Goal: Task Accomplishment & Management: Use online tool/utility

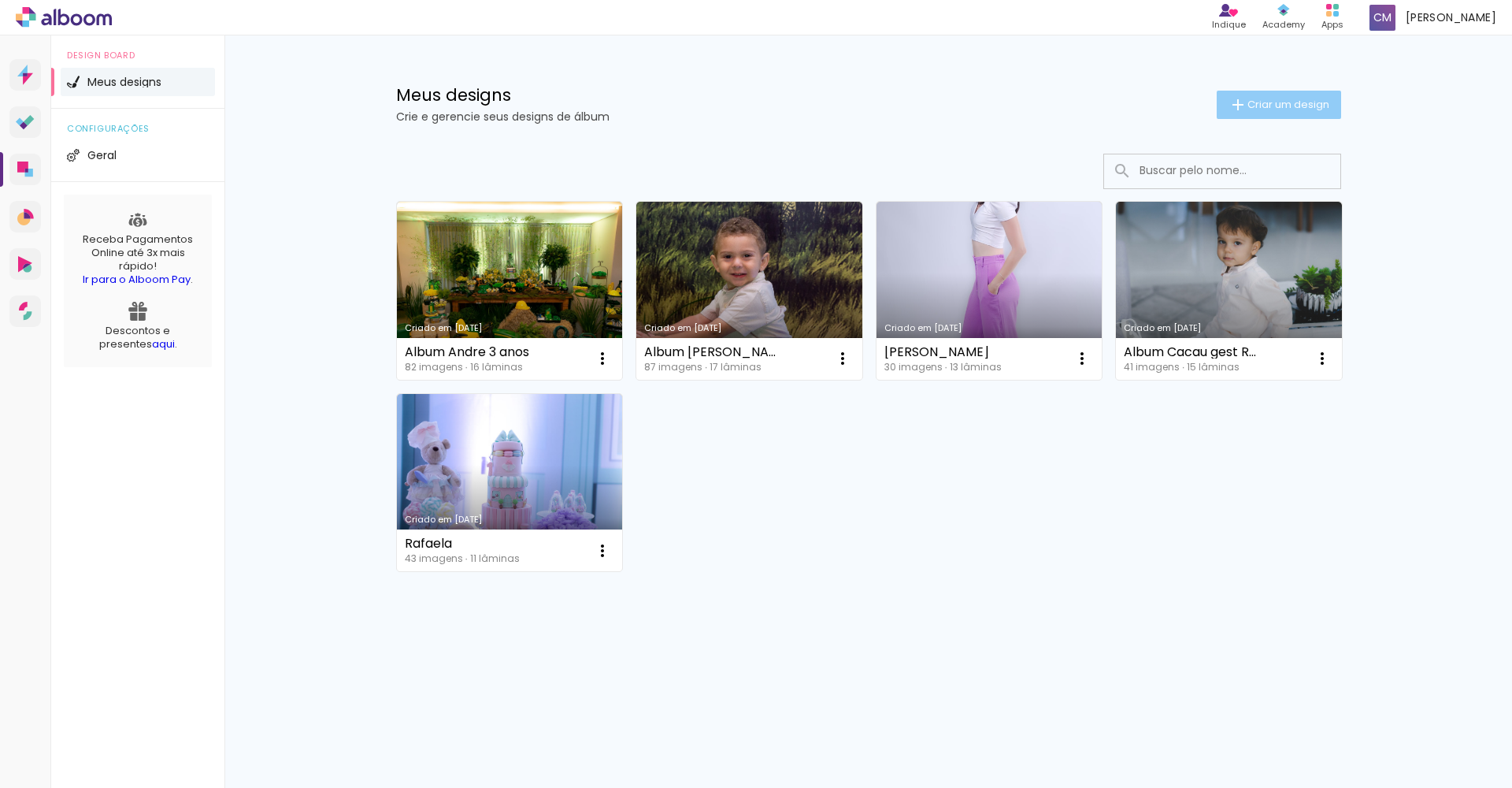
click at [1258, 107] on span "Criar um design" at bounding box center [1288, 104] width 82 height 10
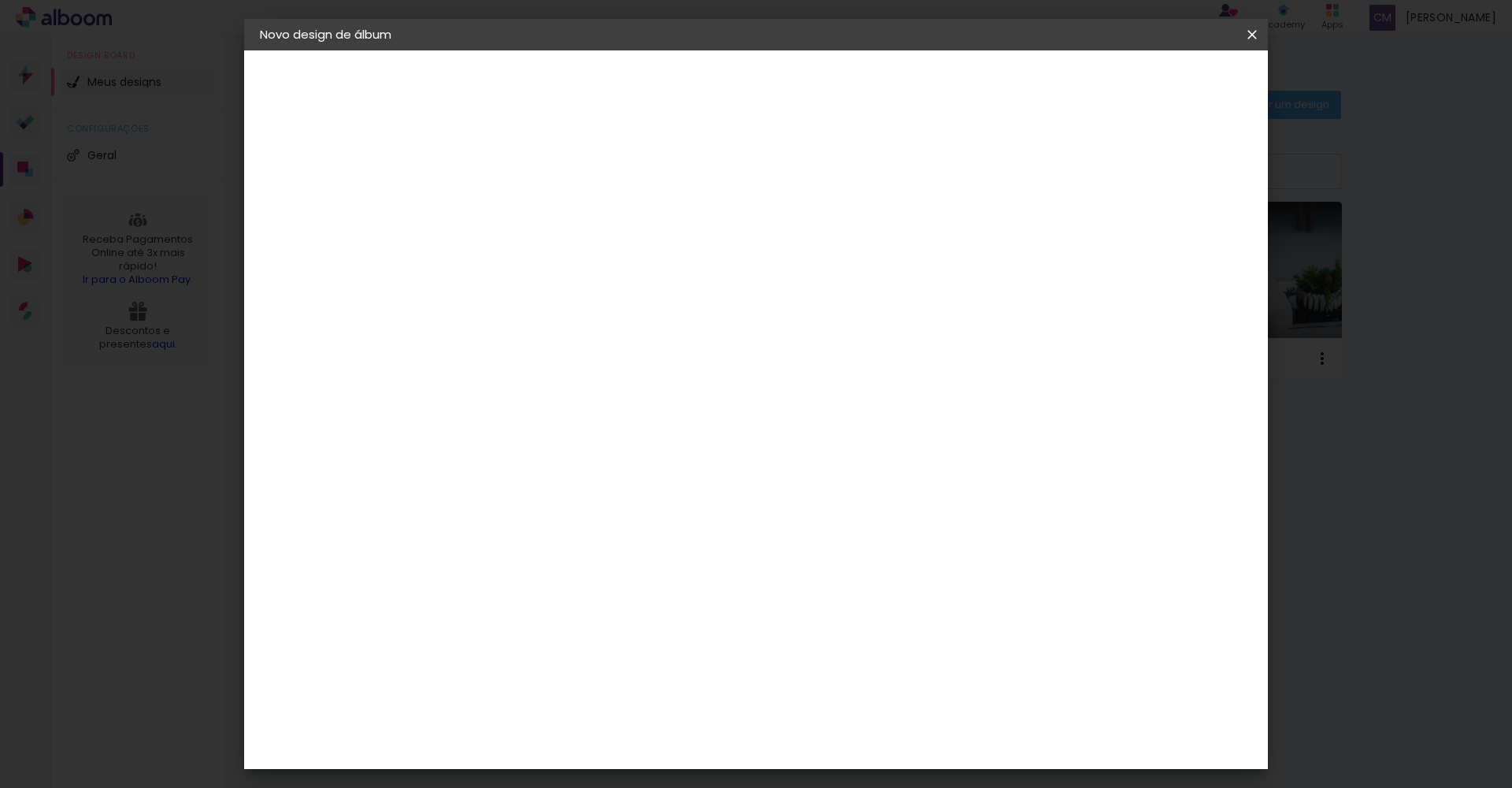
click at [517, 221] on input at bounding box center [517, 211] width 0 height 24
type input "Album [PERSON_NAME]"
type paper-input "Album [PERSON_NAME]"
click at [0, 0] on slot "Avançar" at bounding box center [0, 0] width 0 height 0
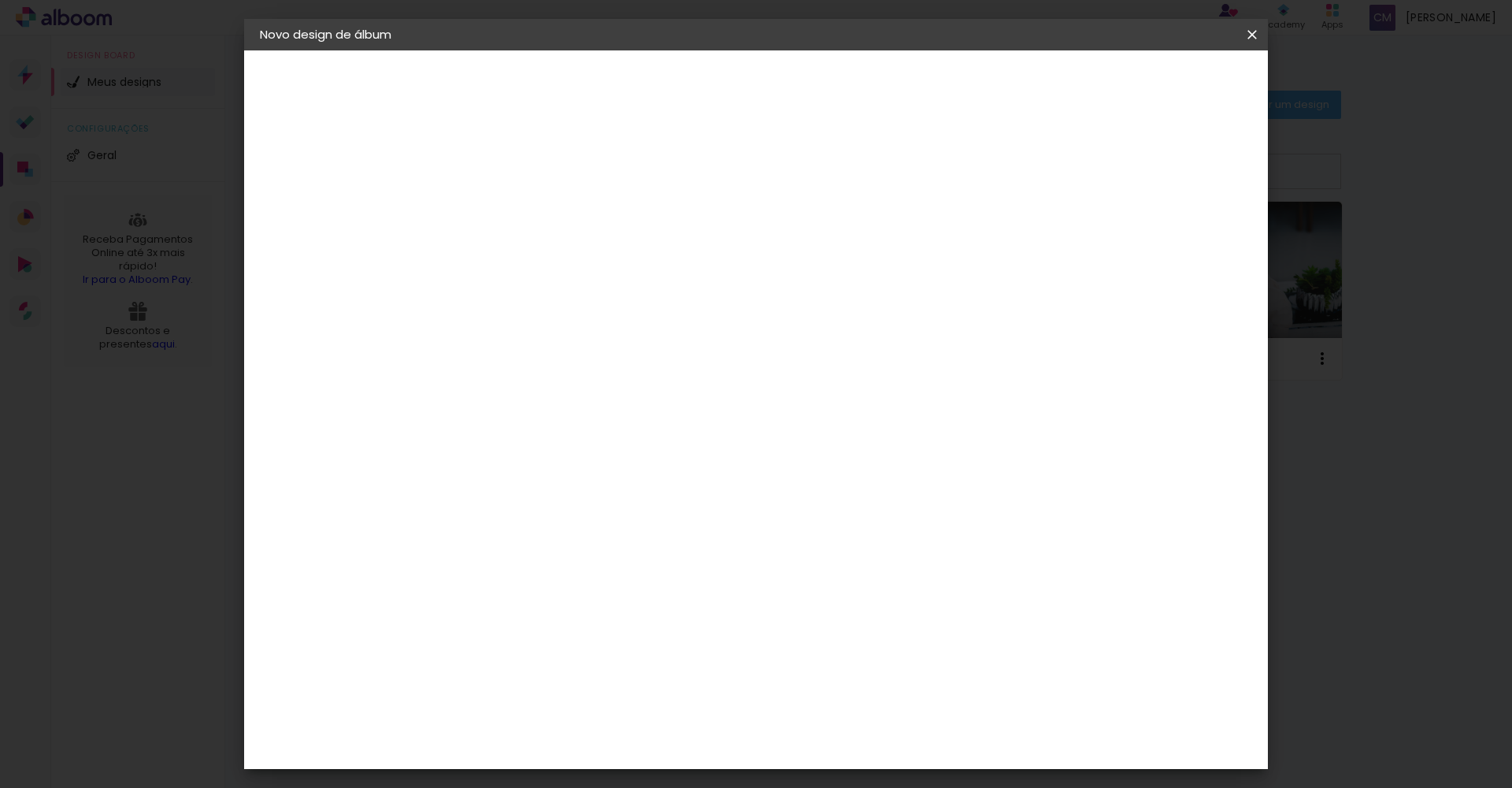
click at [540, 722] on div "Clan Color" at bounding box center [524, 735] width 34 height 25
click at [0, 0] on slot "Avançar" at bounding box center [0, 0] width 0 height 0
click at [624, 333] on span "20 × 25" at bounding box center [586, 345] width 73 height 32
click at [0, 0] on slot "Avançar" at bounding box center [0, 0] width 0 height 0
click at [1153, 85] on span "Iniciar design" at bounding box center [1117, 83] width 71 height 11
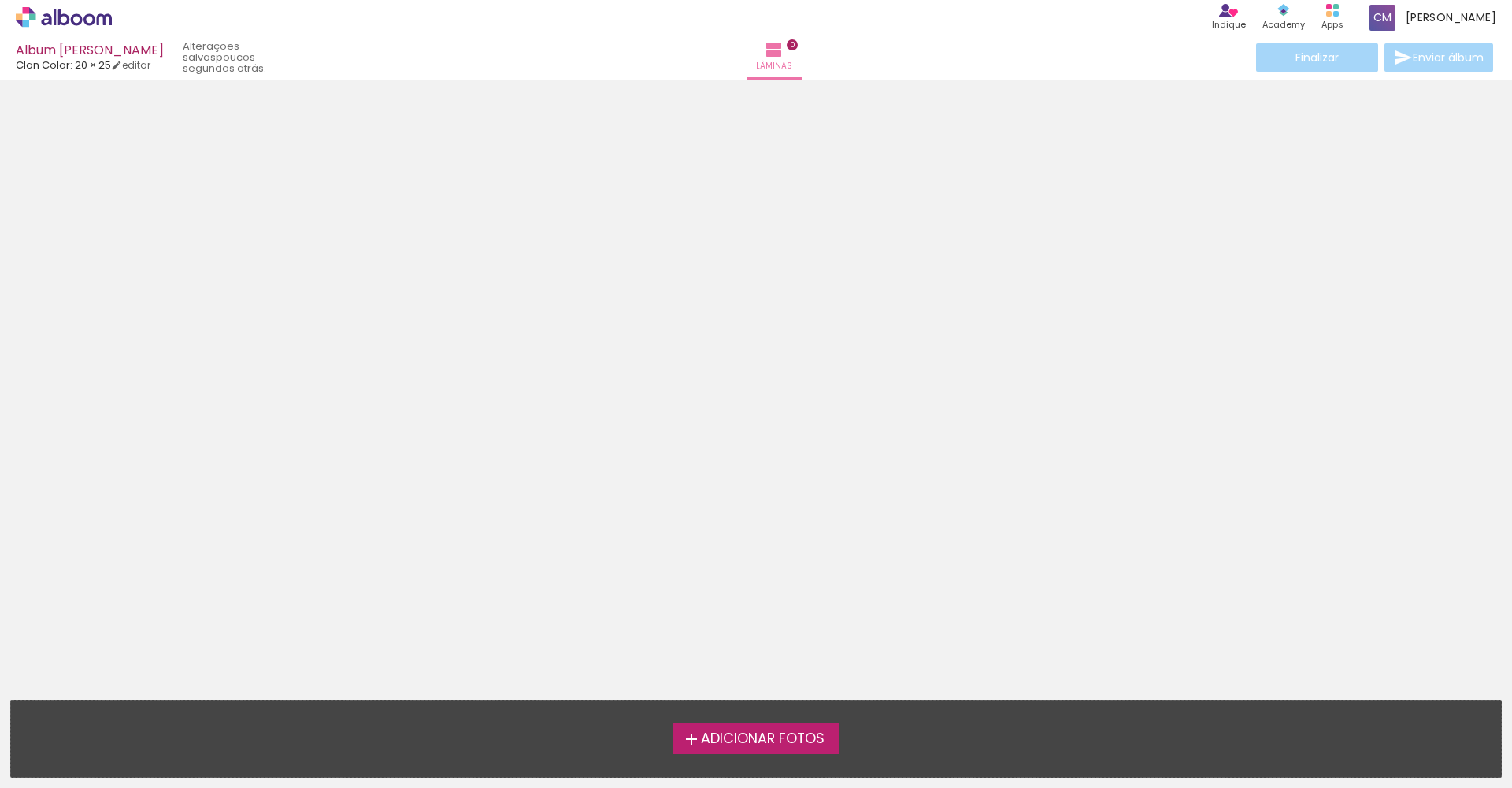
click at [751, 739] on span "Adicionar Fotos" at bounding box center [762, 738] width 123 height 14
click at [0, 0] on input "file" at bounding box center [0, 0] width 0 height 0
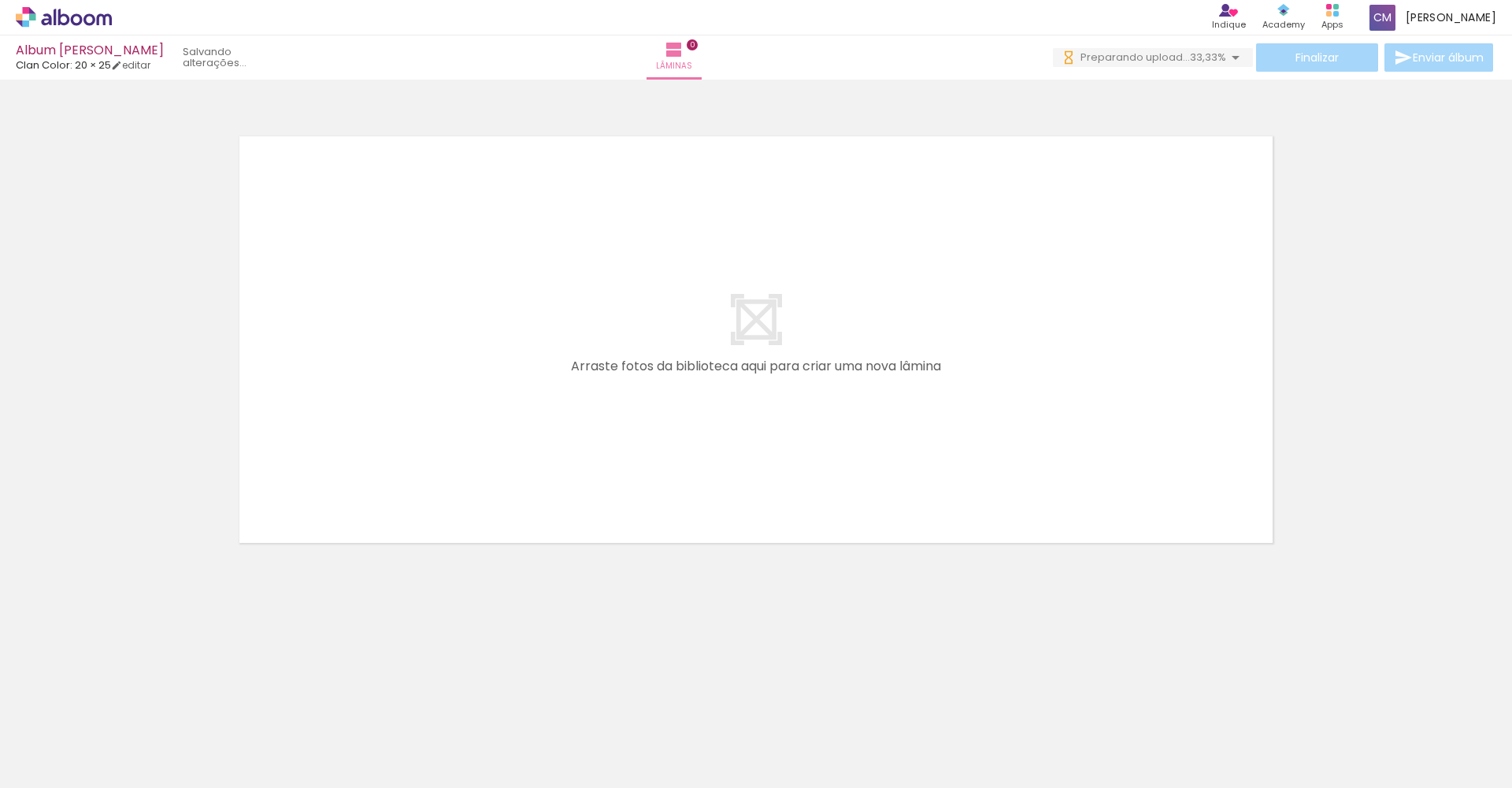
drag, startPoint x: 431, startPoint y: 780, endPoint x: 1022, endPoint y: 787, distance: 591.0
click at [129, 787] on iron-horizontal-list at bounding box center [113, 738] width 31 height 99
drag, startPoint x: 754, startPoint y: 779, endPoint x: 909, endPoint y: 787, distance: 155.2
click at [129, 787] on iron-horizontal-list at bounding box center [113, 738] width 31 height 99
